Goal: Check status: Check status

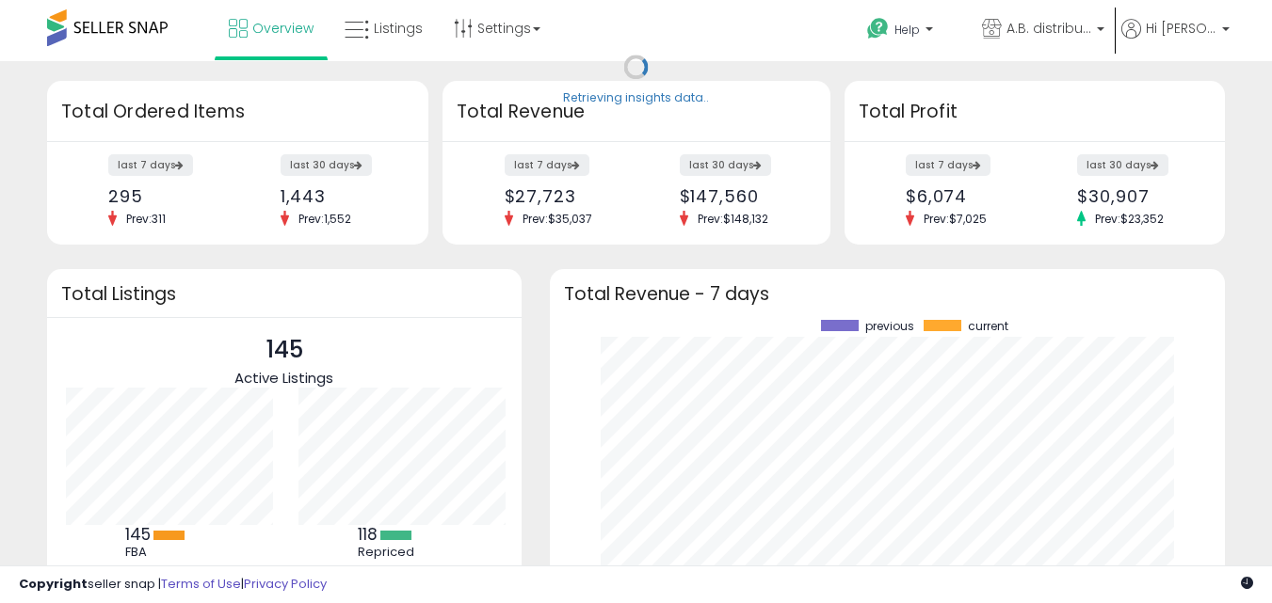
scroll to position [262, 638]
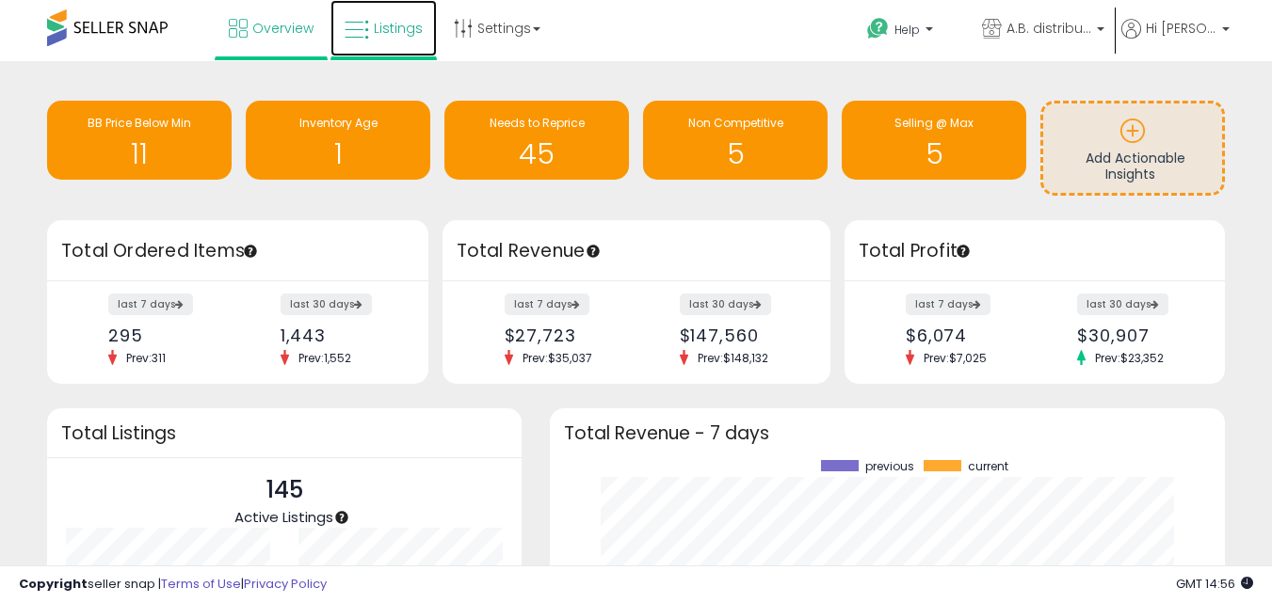
click at [397, 26] on span "Listings" at bounding box center [398, 28] width 49 height 19
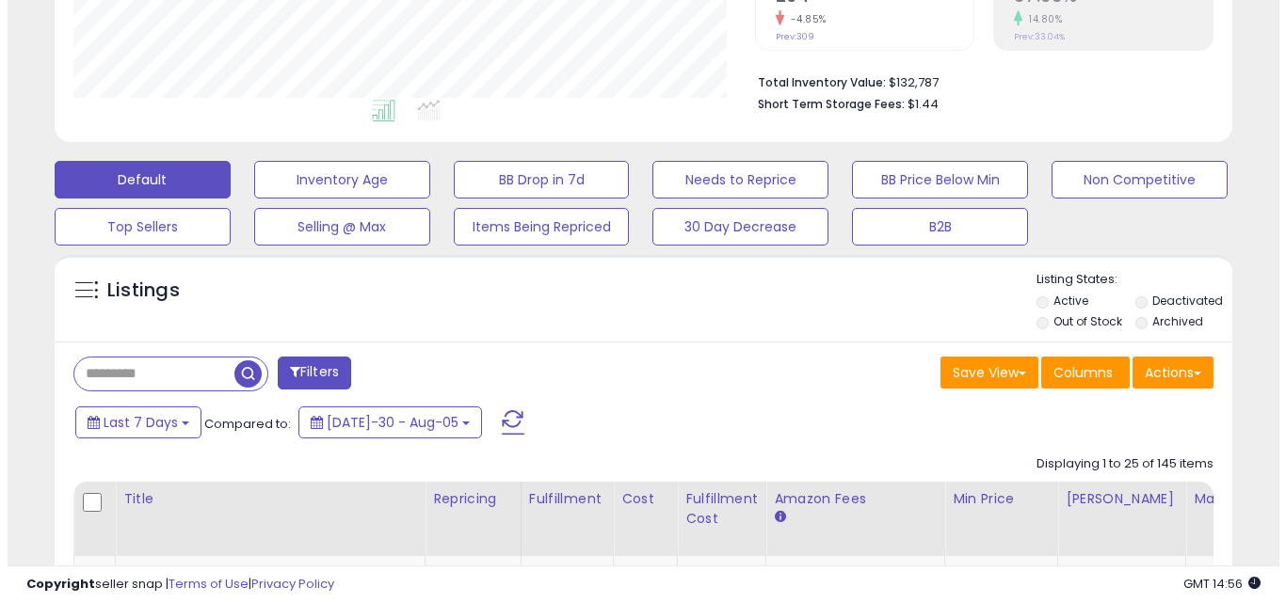
scroll to position [471, 0]
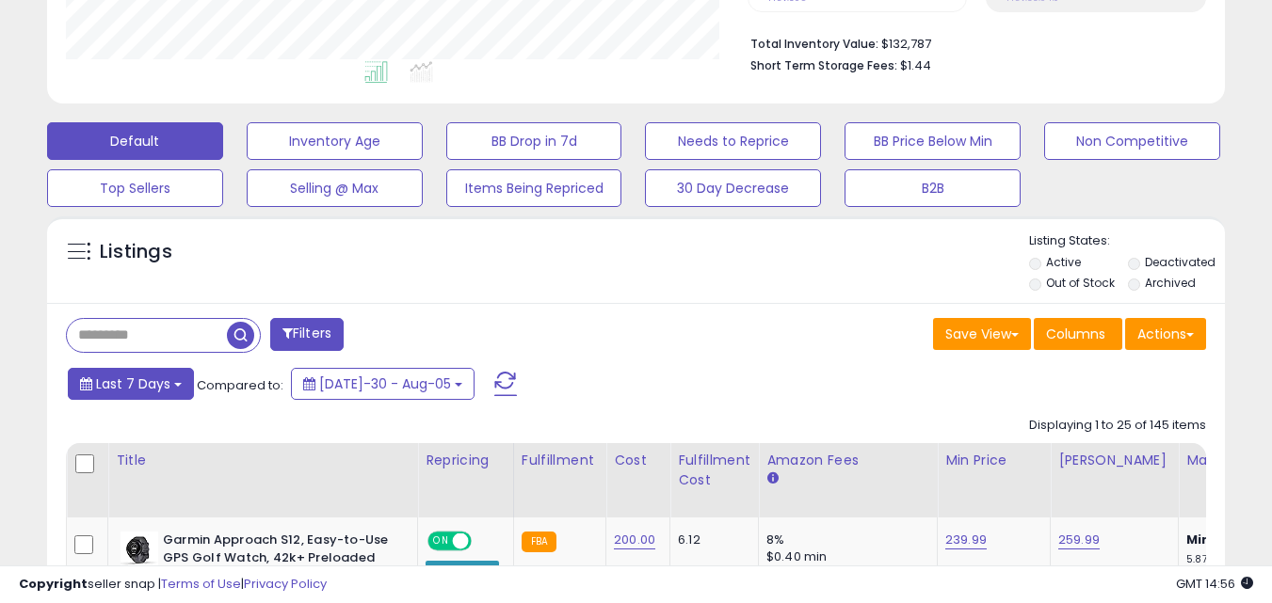
click at [138, 394] on button "Last 7 Days" at bounding box center [131, 384] width 126 height 32
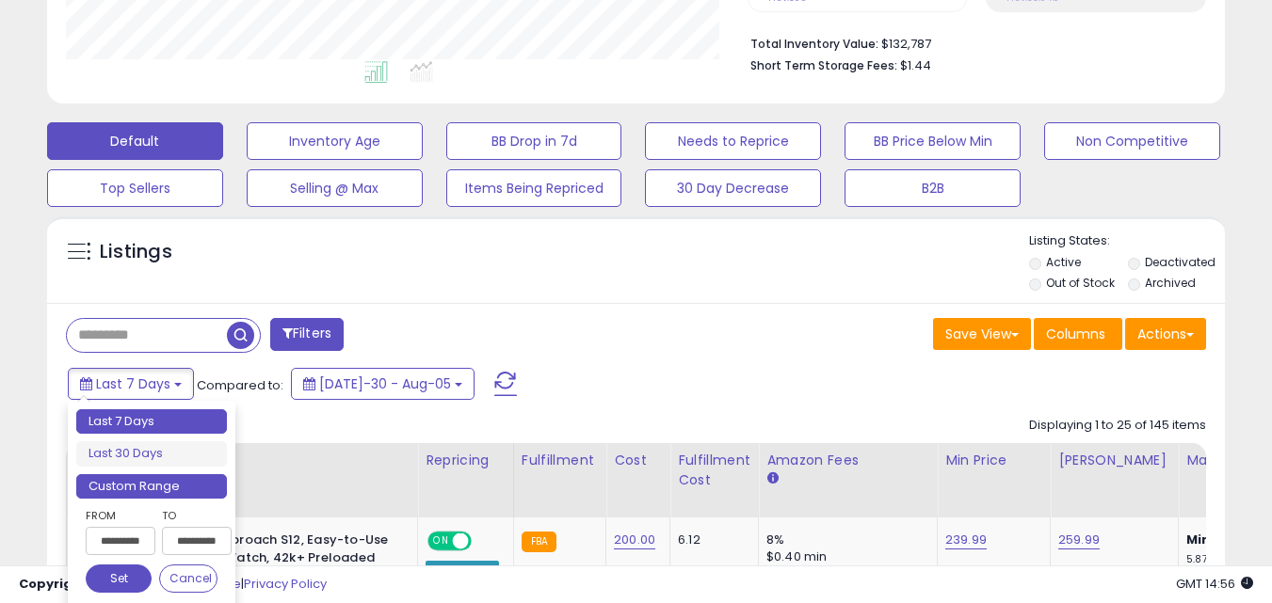
click at [135, 480] on li "Custom Range" at bounding box center [151, 486] width 151 height 25
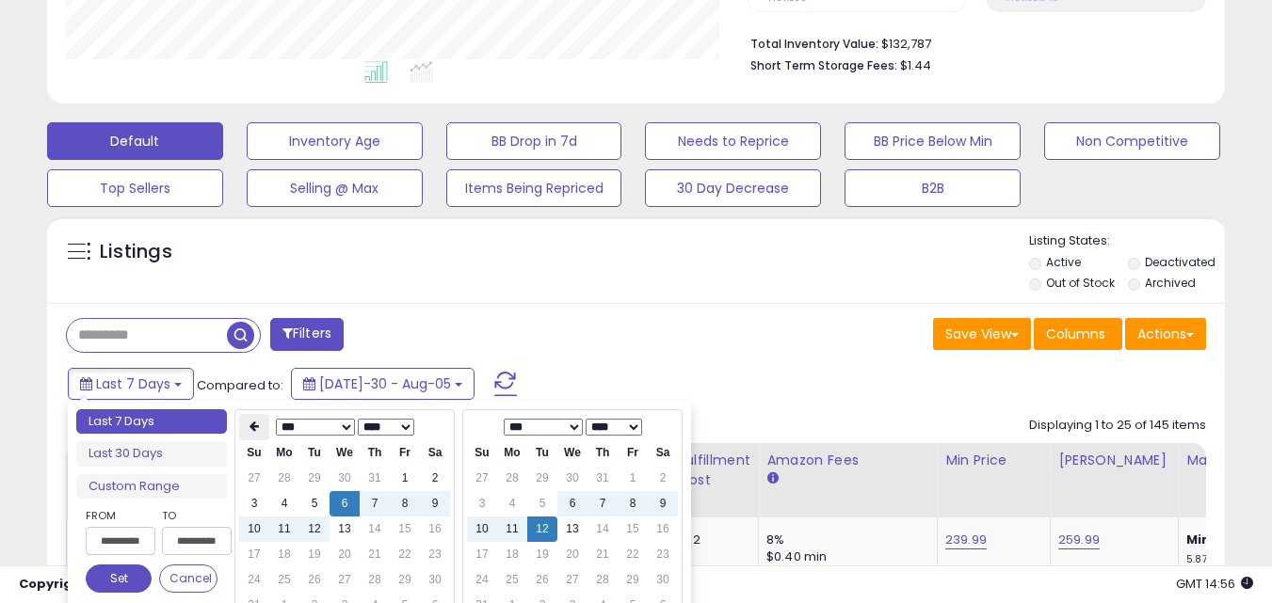
click at [263, 429] on th at bounding box center [254, 427] width 30 height 26
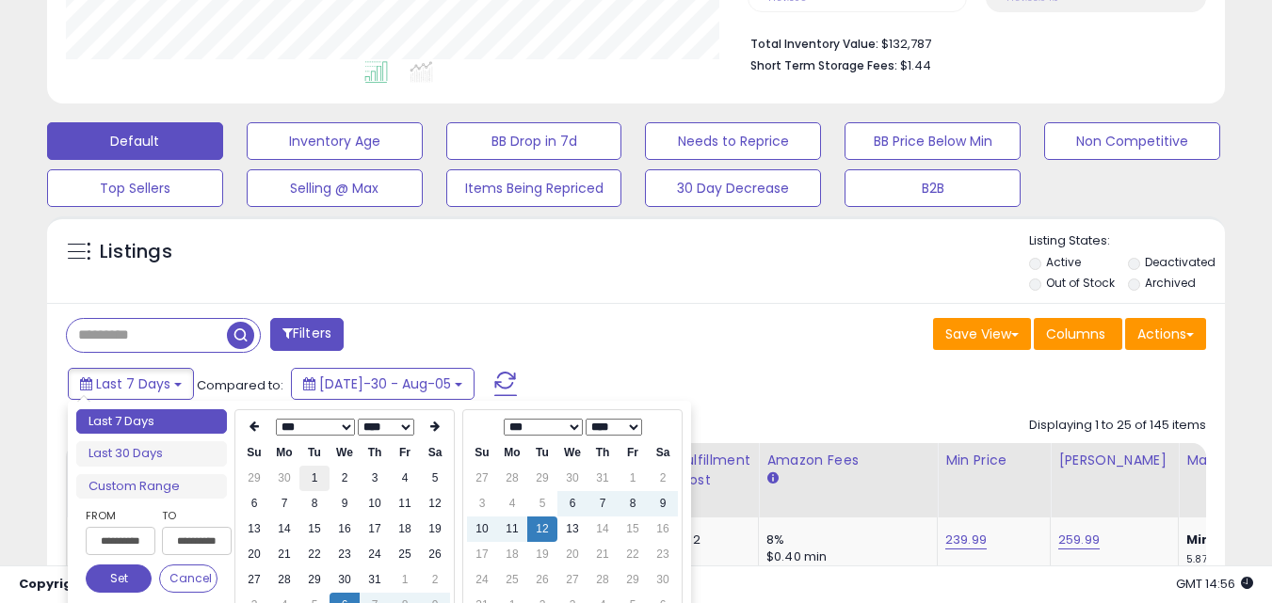
click at [320, 487] on td "1" at bounding box center [314, 478] width 30 height 25
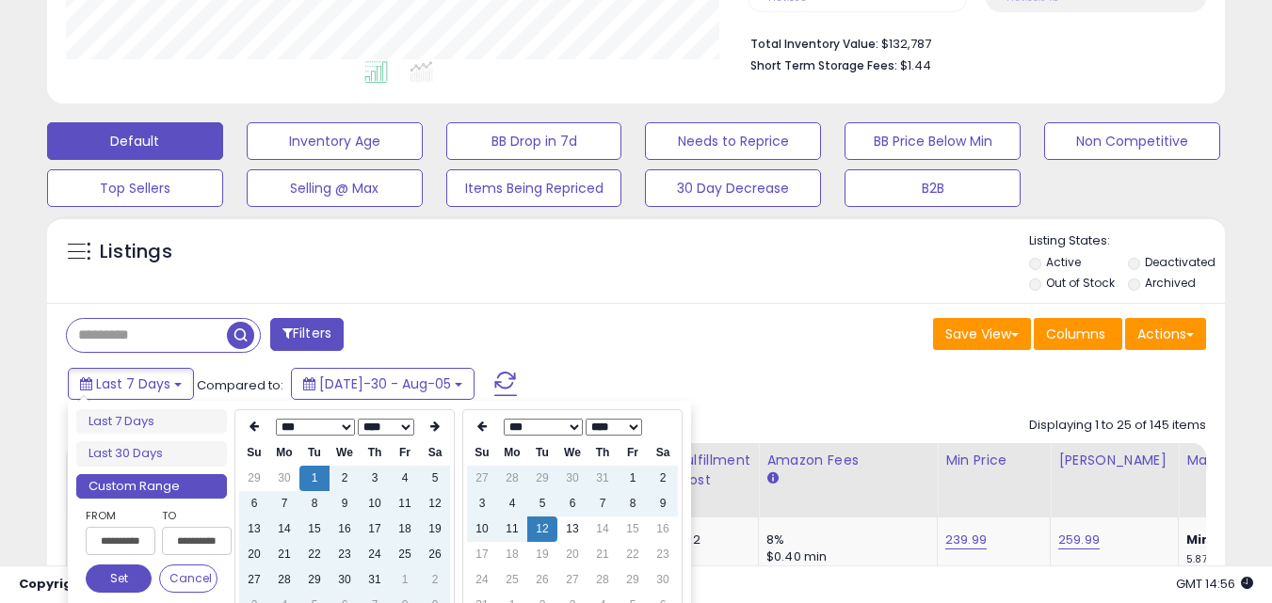
type input "**********"
click at [562, 534] on td "13" at bounding box center [572, 529] width 30 height 25
type input "**********"
click at [118, 580] on button "Set" at bounding box center [119, 579] width 66 height 28
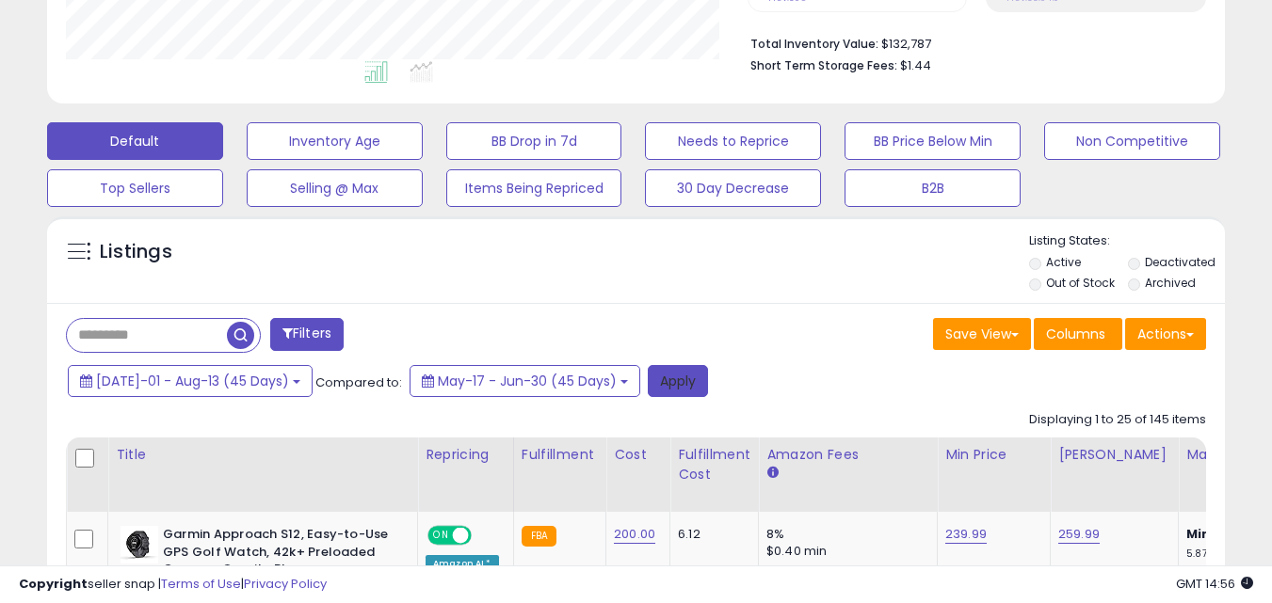
drag, startPoint x: 654, startPoint y: 388, endPoint x: 1016, endPoint y: 315, distance: 368.7
click at [654, 387] on button "Apply" at bounding box center [678, 381] width 60 height 32
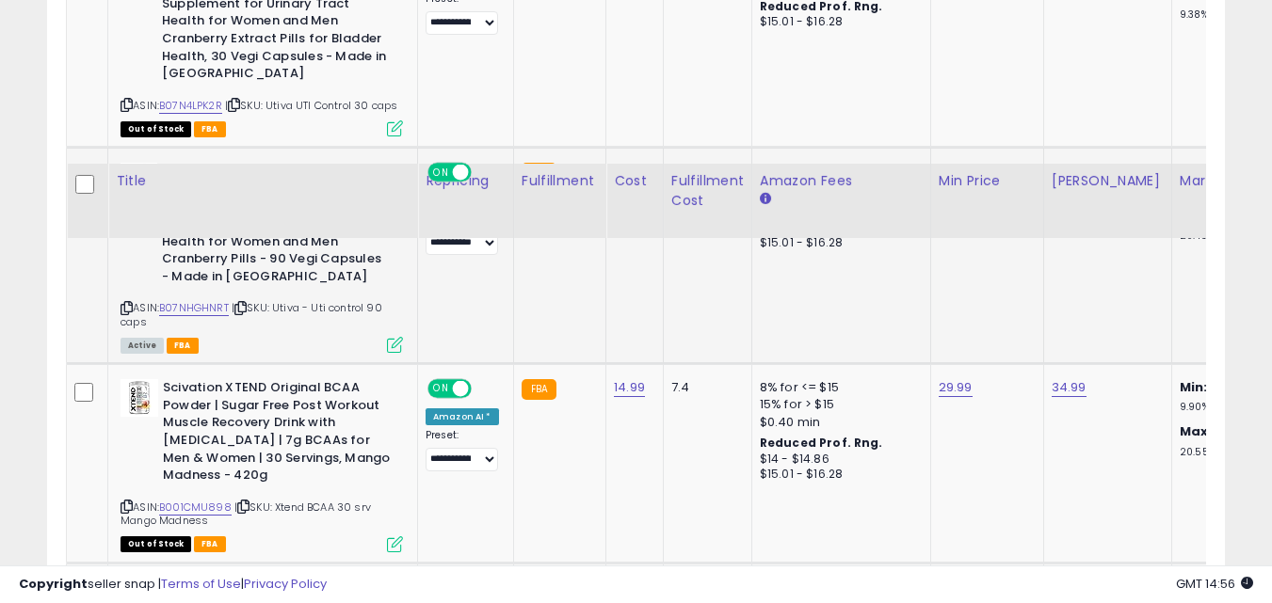
scroll to position [1224, 0]
